Goal: Transaction & Acquisition: Download file/media

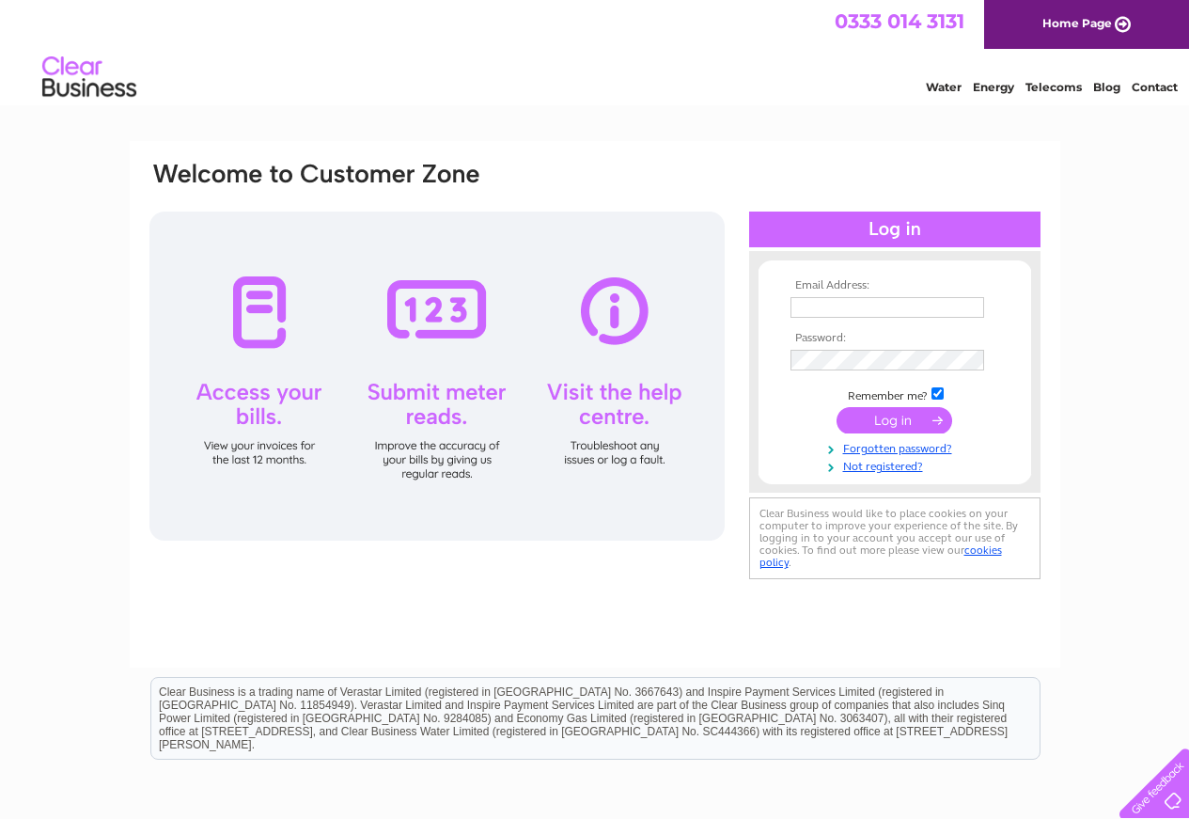
type input "[EMAIL_ADDRESS][DOMAIN_NAME]"
click at [876, 415] on input "submit" at bounding box center [894, 420] width 116 height 26
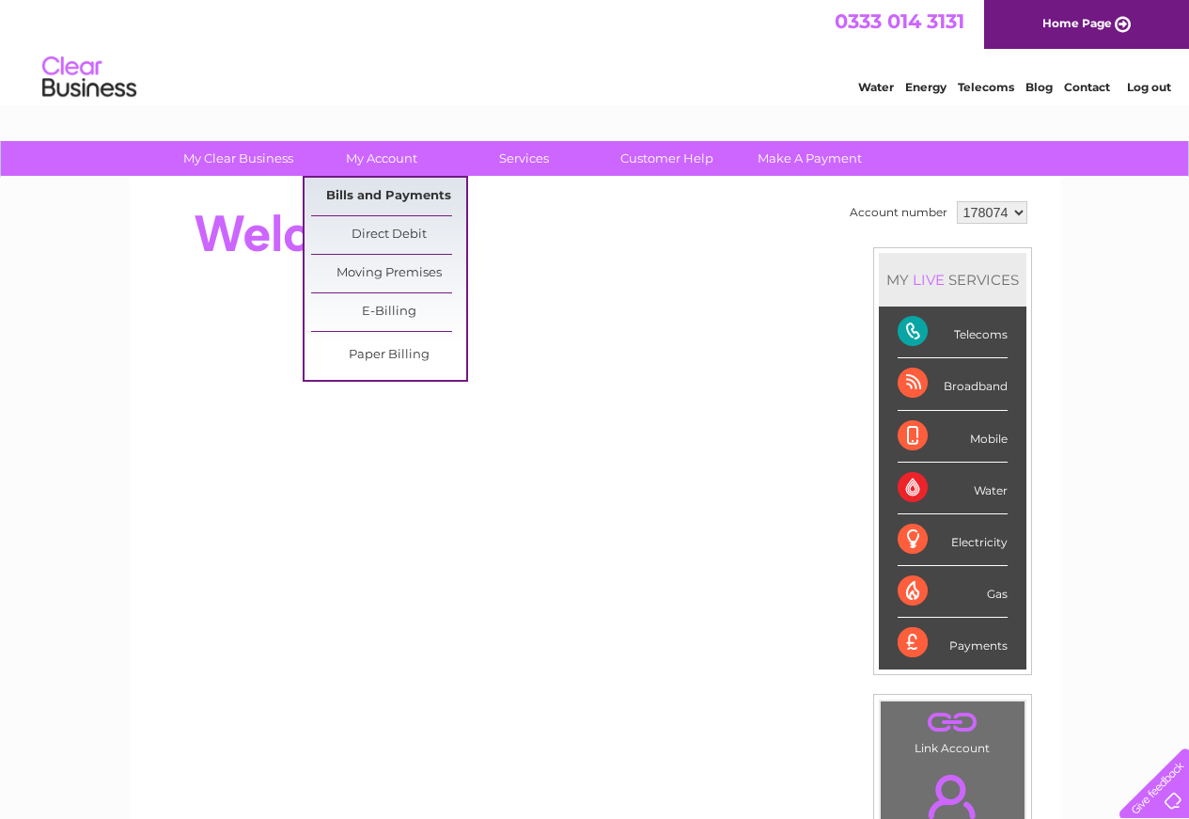
click at [339, 192] on link "Bills and Payments" at bounding box center [388, 197] width 155 height 38
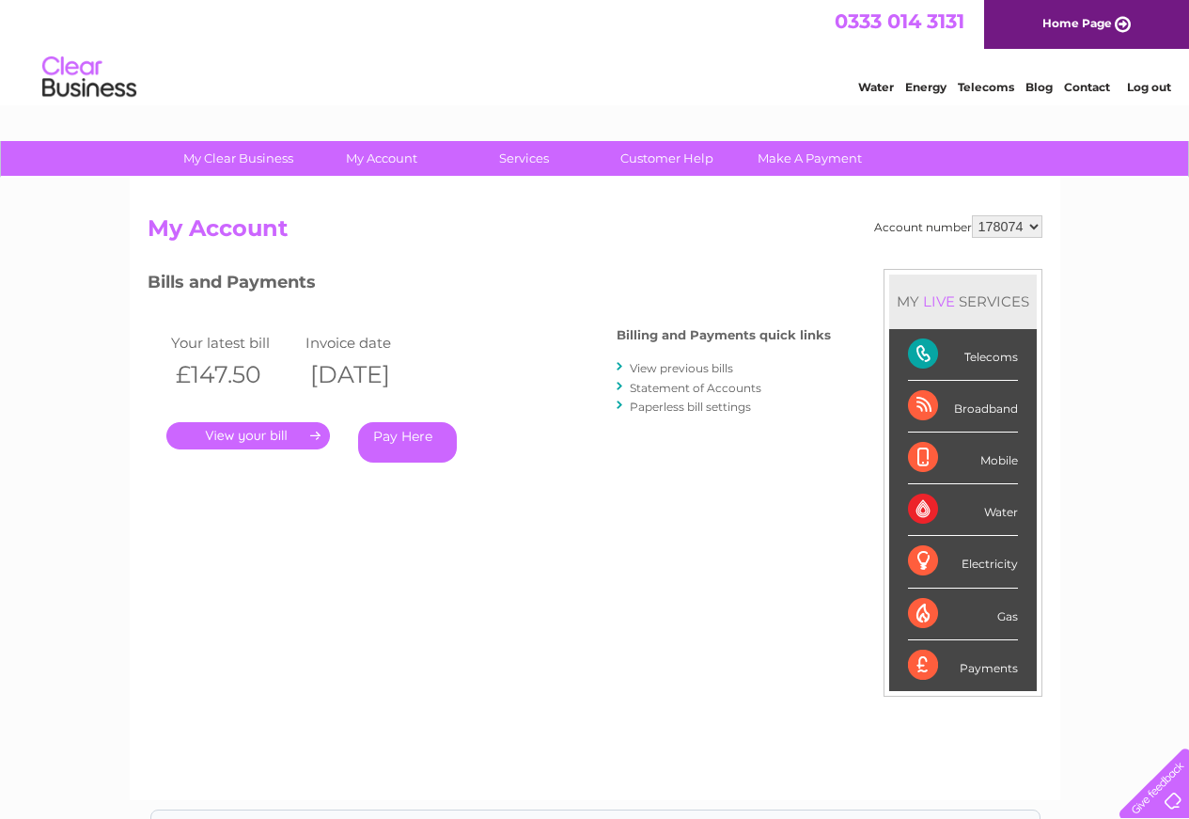
click at [289, 437] on link "." at bounding box center [248, 435] width 164 height 27
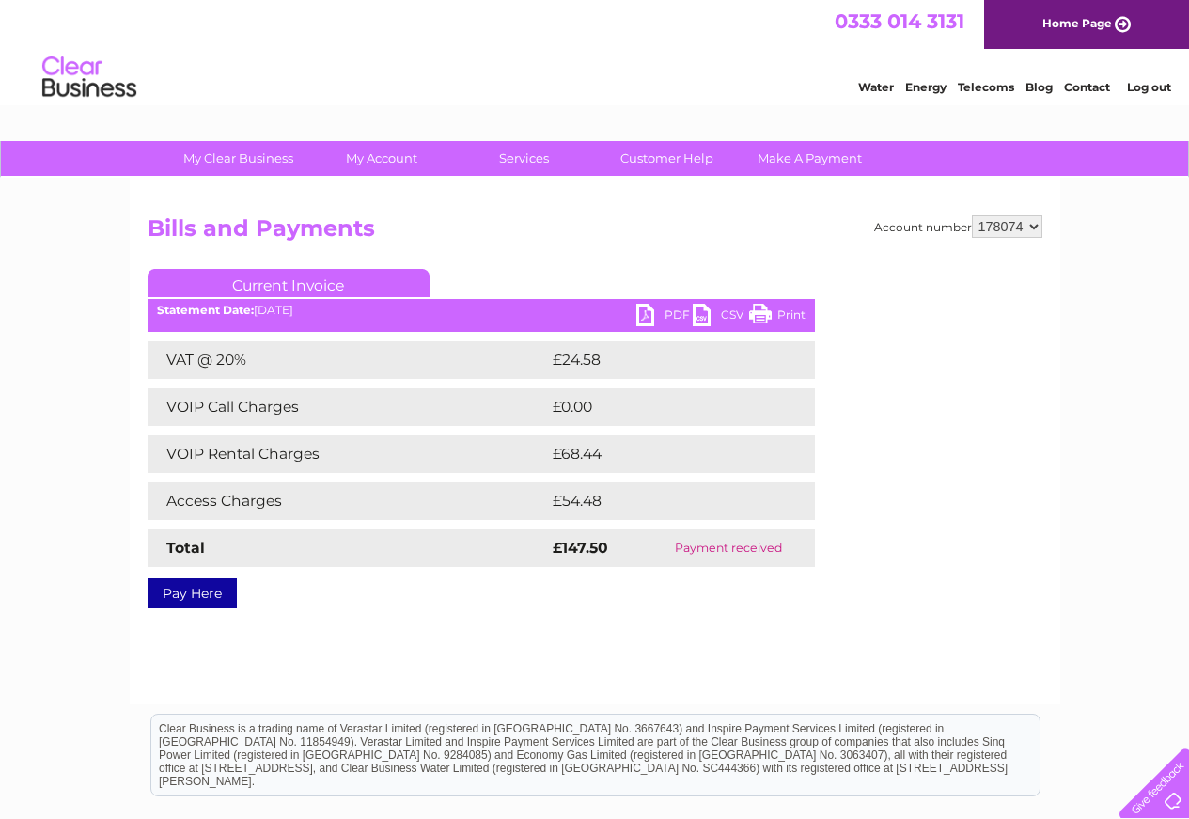
click at [647, 308] on link "PDF" at bounding box center [664, 317] width 56 height 27
click at [697, 312] on link "CSV" at bounding box center [721, 317] width 56 height 27
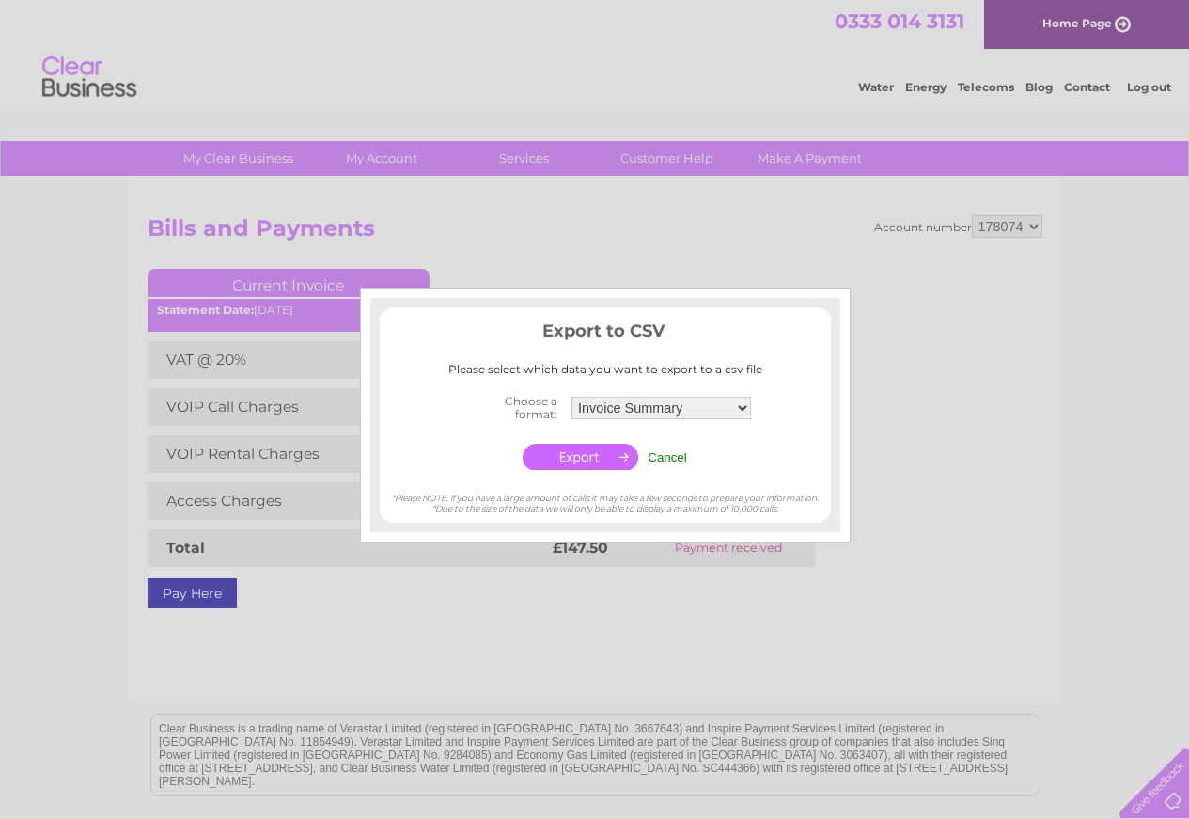
click at [681, 455] on input "Cancel" at bounding box center [666, 457] width 39 height 14
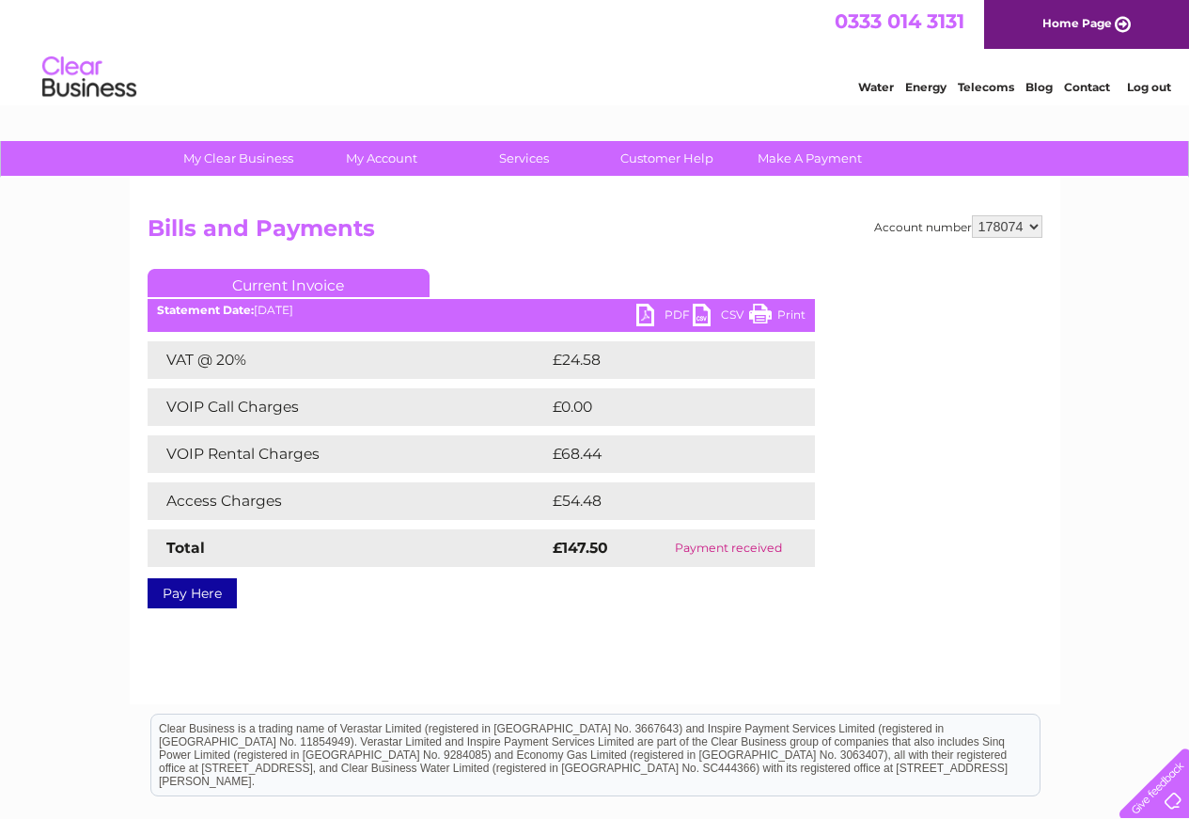
click at [1143, 85] on link "Log out" at bounding box center [1149, 87] width 44 height 14
